Goal: Transaction & Acquisition: Purchase product/service

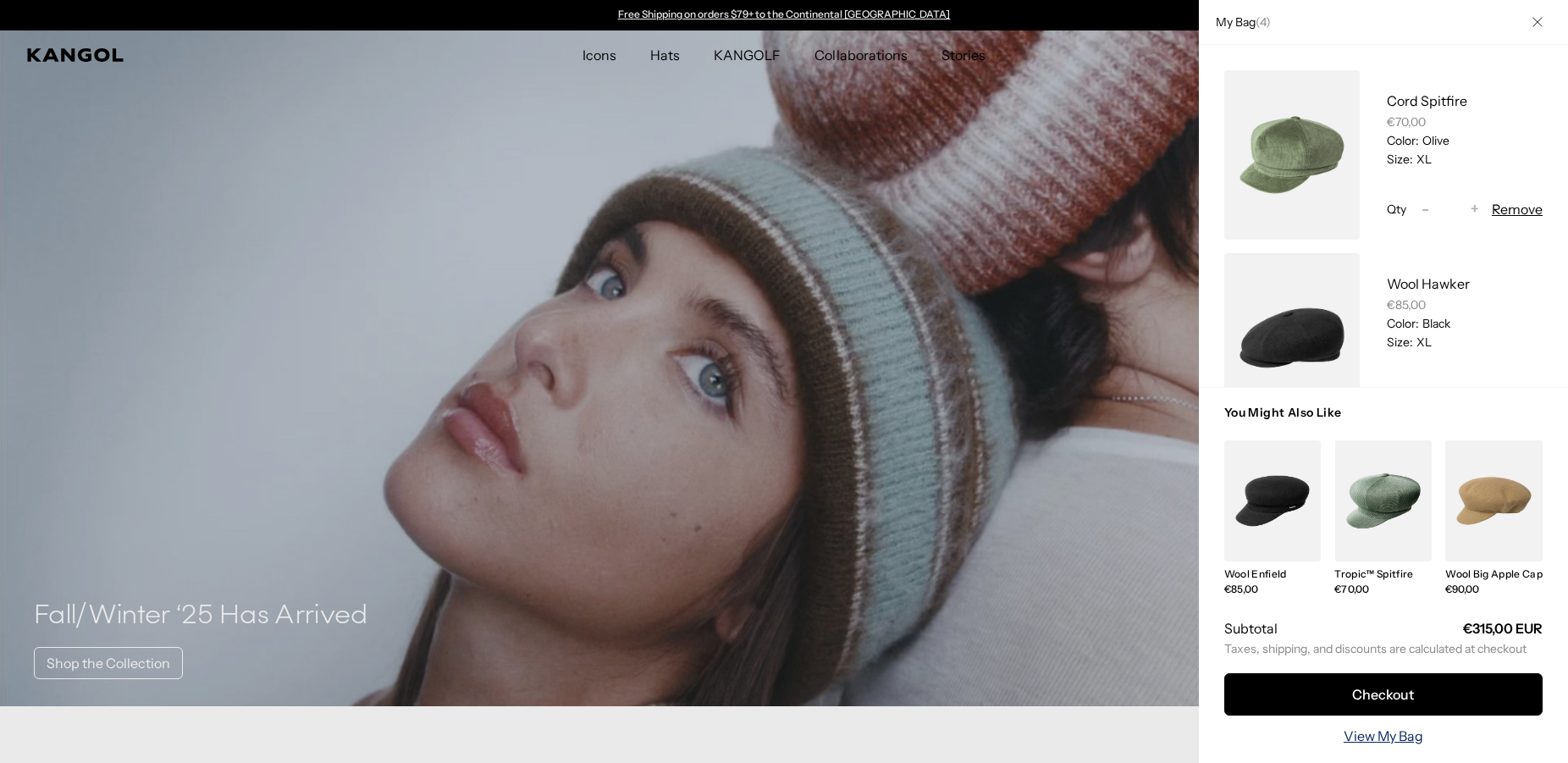
click at [1379, 738] on link "View My Bag" at bounding box center [1383, 735] width 80 height 20
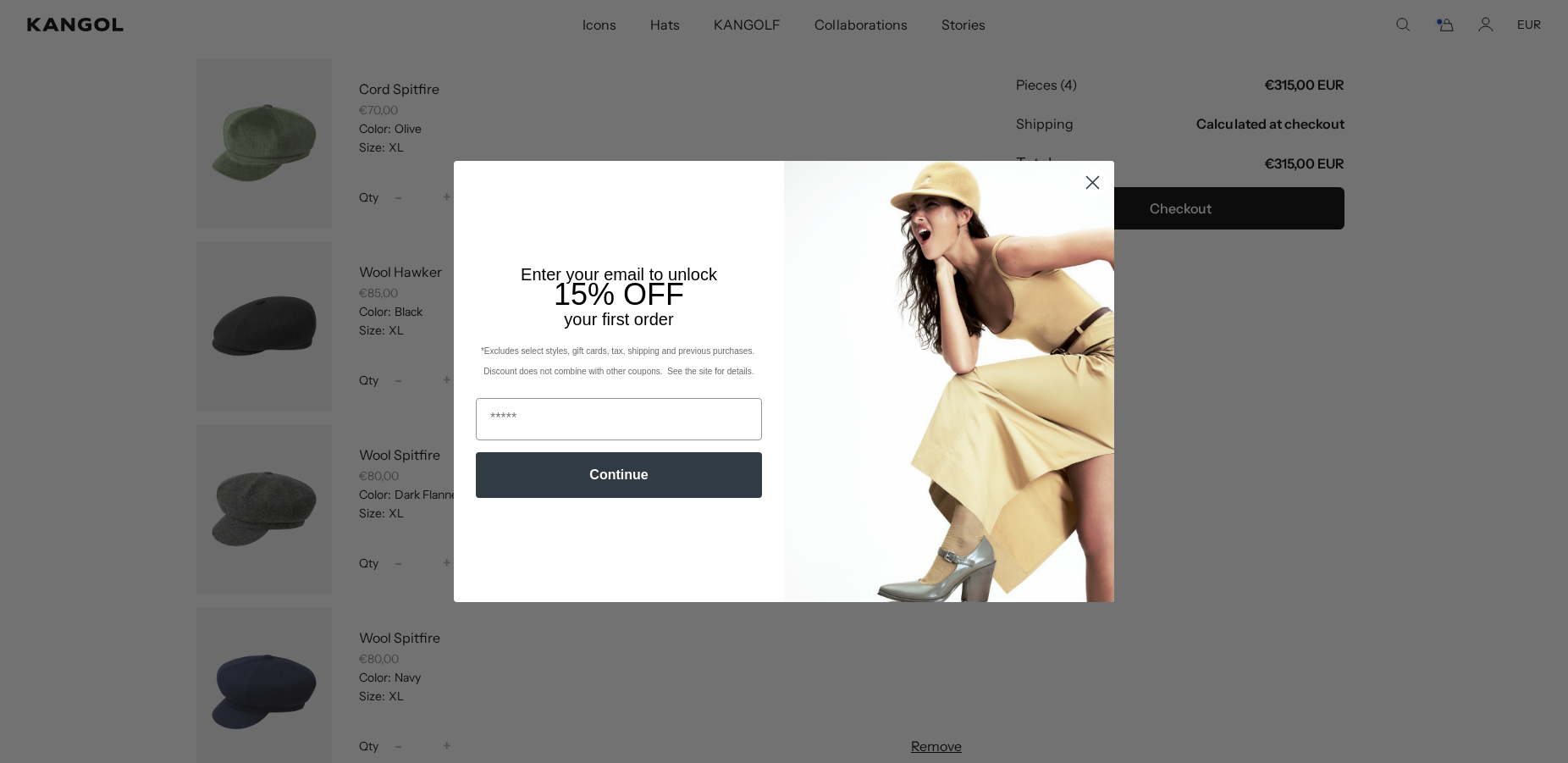
click at [1090, 183] on circle "Close dialog" at bounding box center [1092, 183] width 28 height 28
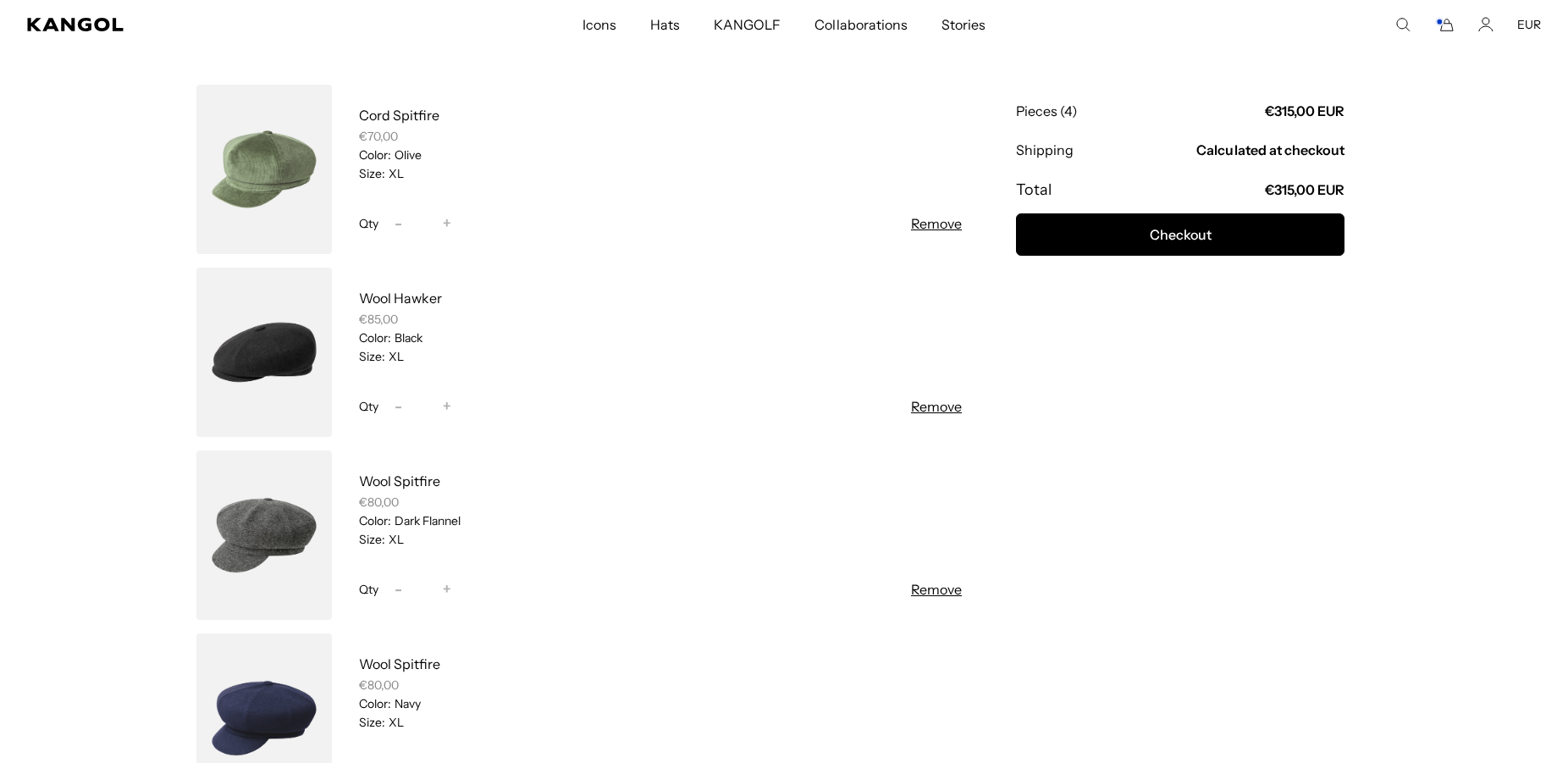
click at [260, 158] on link at bounding box center [264, 169] width 135 height 169
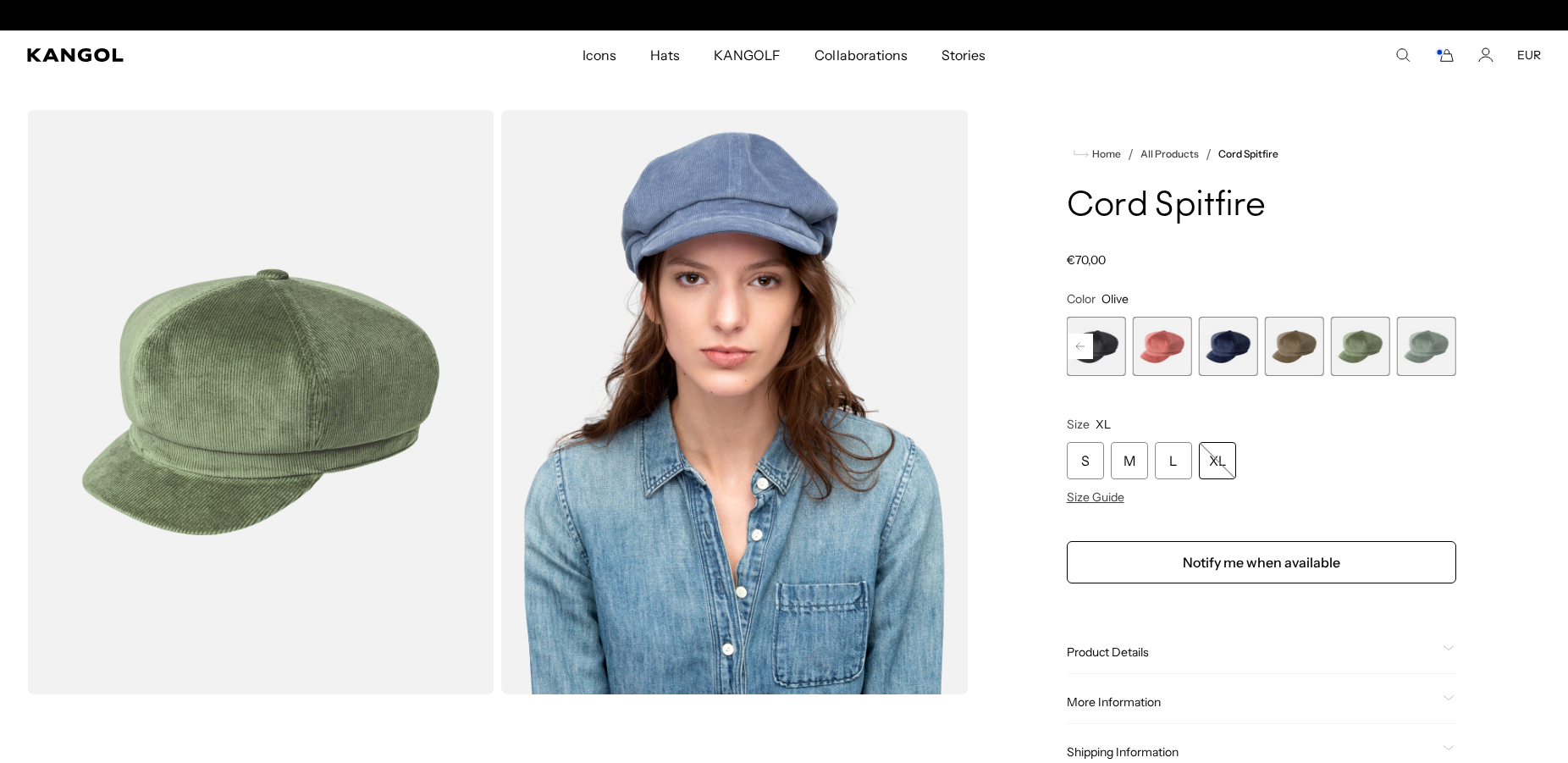
click at [1102, 359] on span "4 of 9" at bounding box center [1095, 346] width 59 height 59
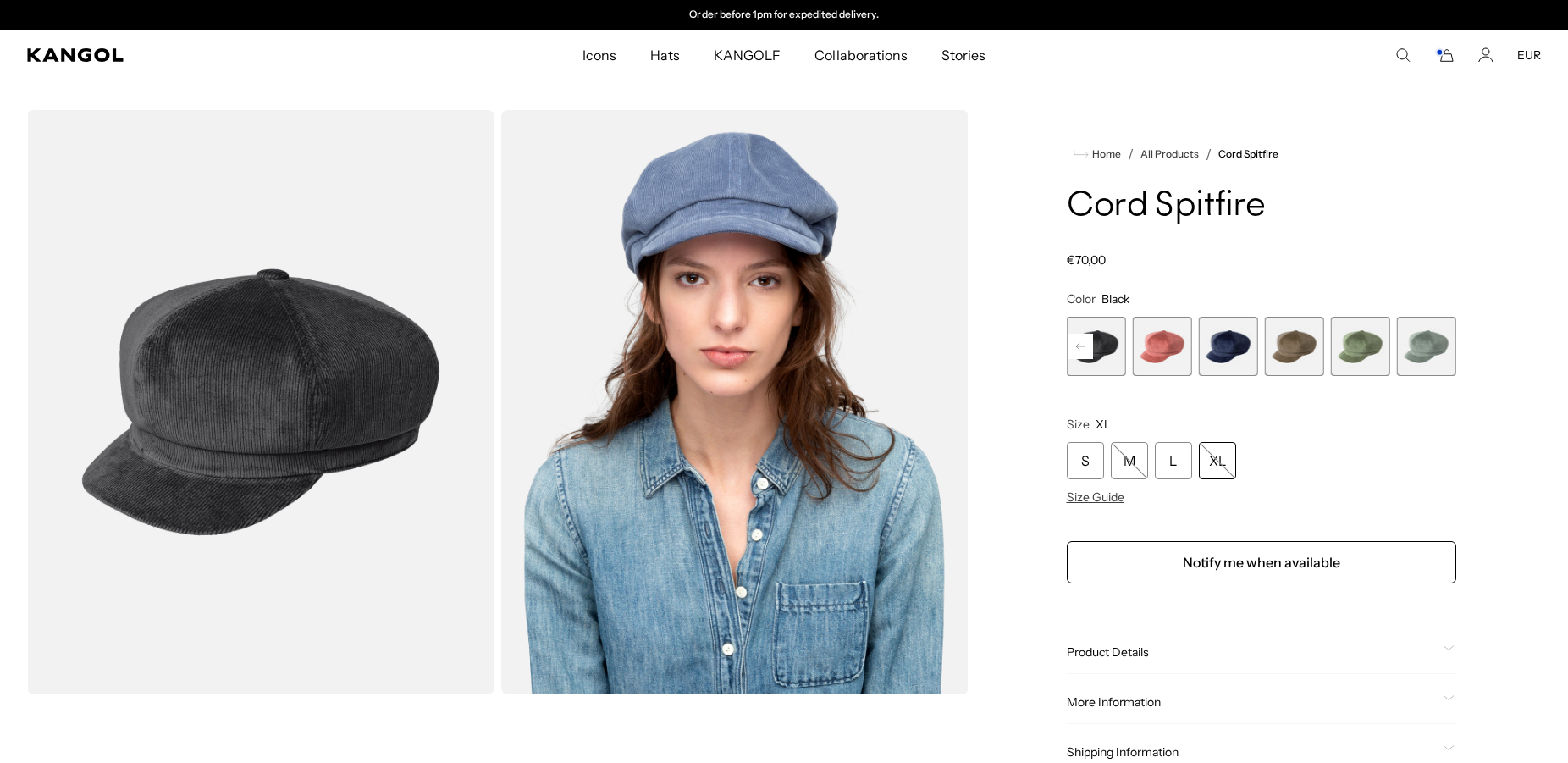
click at [1240, 366] on span "6 of 9" at bounding box center [1227, 346] width 59 height 59
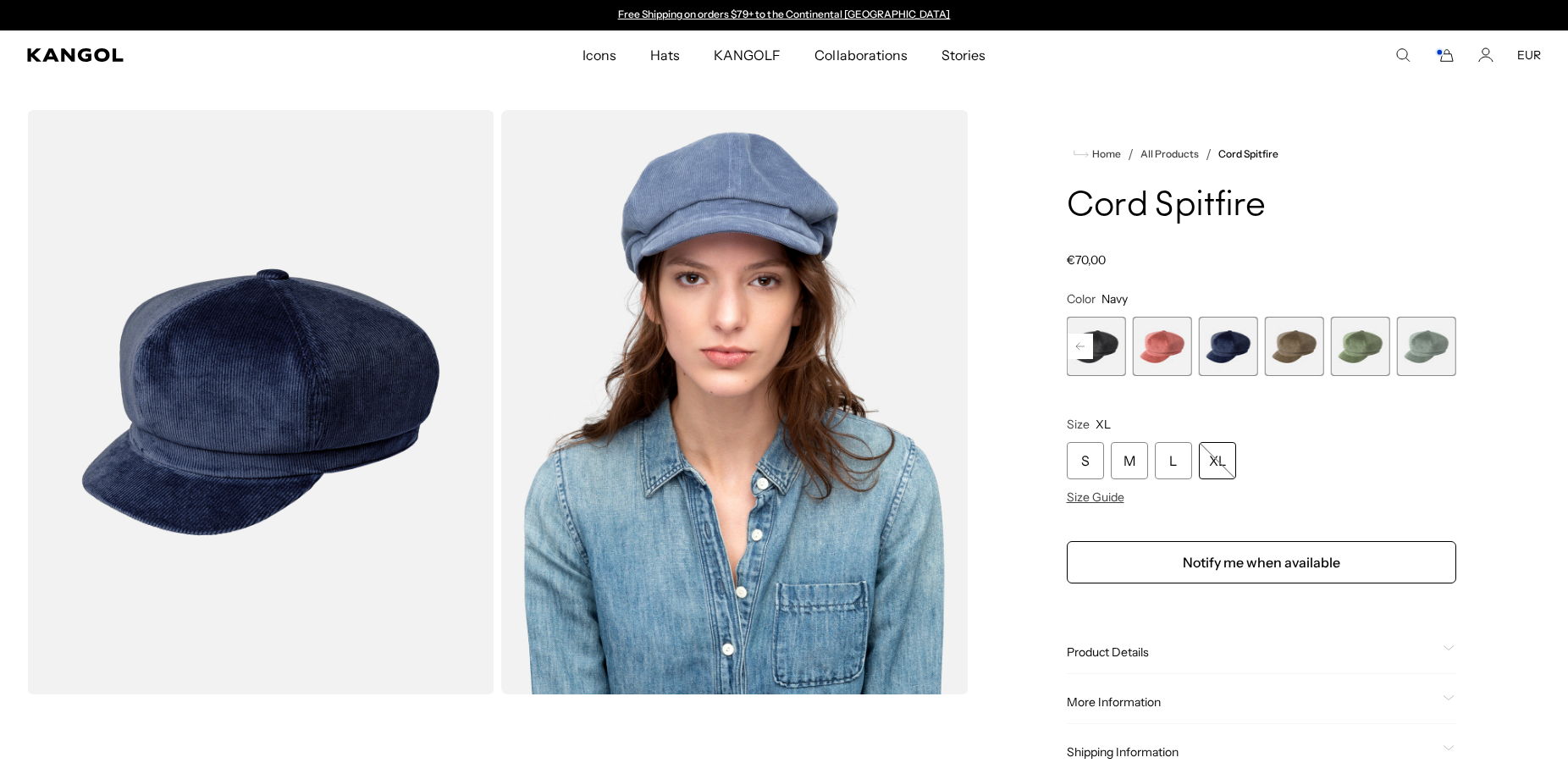
click at [1356, 362] on span "8 of 9" at bounding box center [1360, 346] width 59 height 59
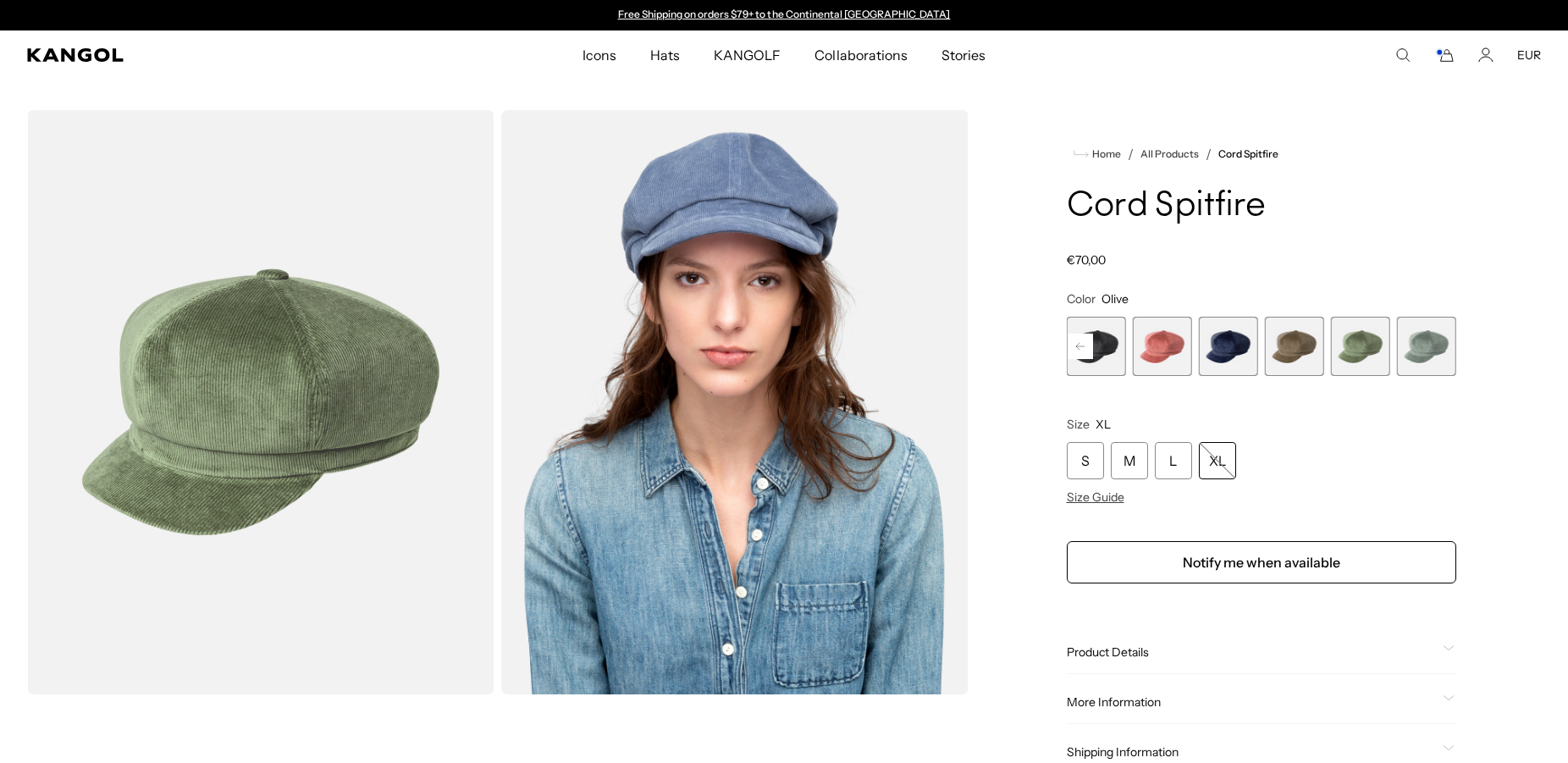
click at [1304, 359] on span "7 of 9" at bounding box center [1294, 346] width 59 height 59
